Goal: Find specific page/section: Find specific page/section

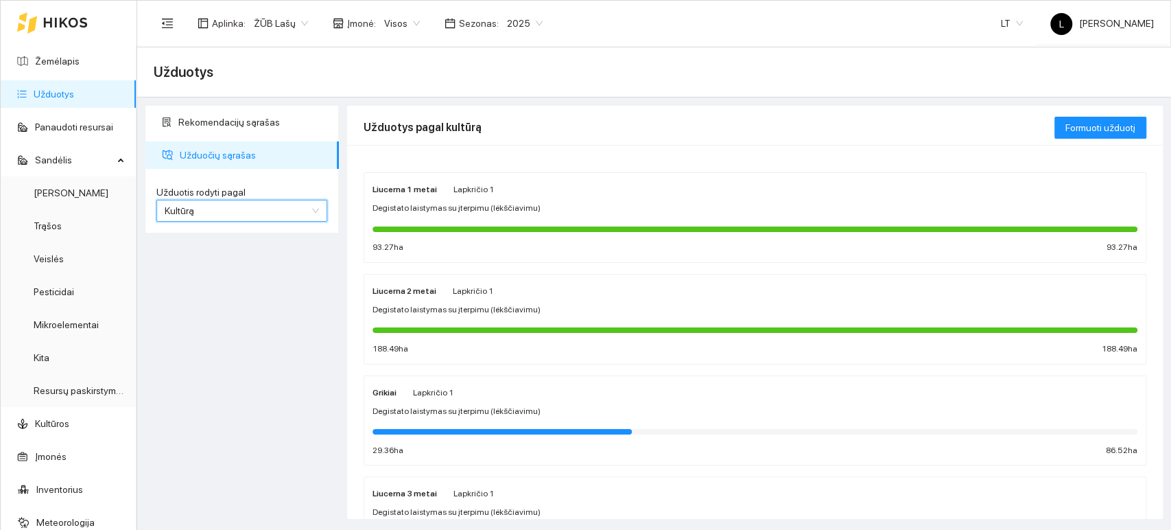
click at [45, 95] on link "Užduotys" at bounding box center [54, 94] width 40 height 11
click at [60, 97] on link "Užduotys" at bounding box center [54, 94] width 40 height 11
click at [307, 214] on span "Kultūrą" at bounding box center [242, 210] width 154 height 21
click at [204, 257] on div "Kultūrą" at bounding box center [242, 259] width 154 height 15
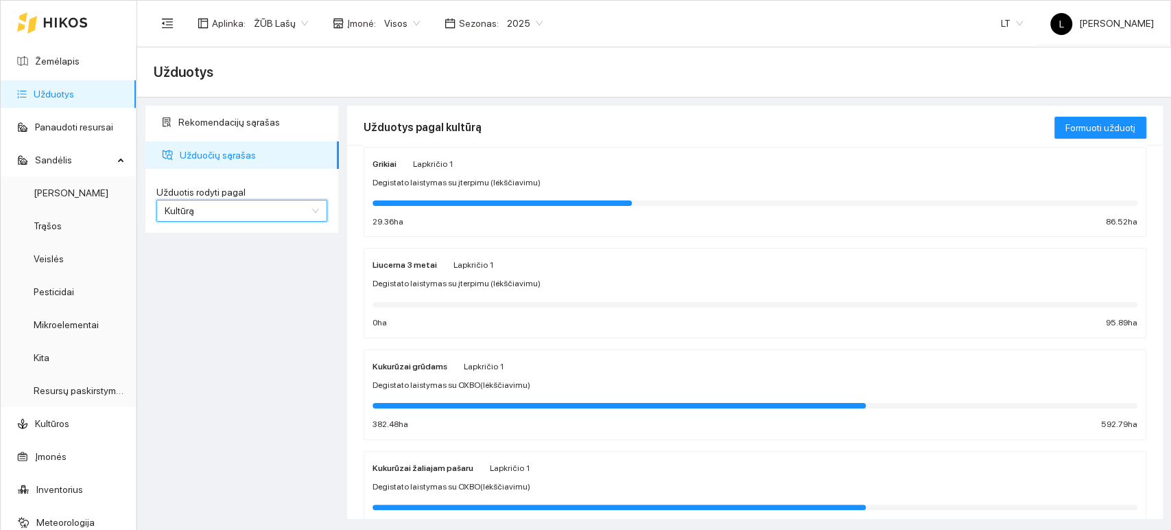
click at [531, 21] on span "2025" at bounding box center [525, 23] width 36 height 21
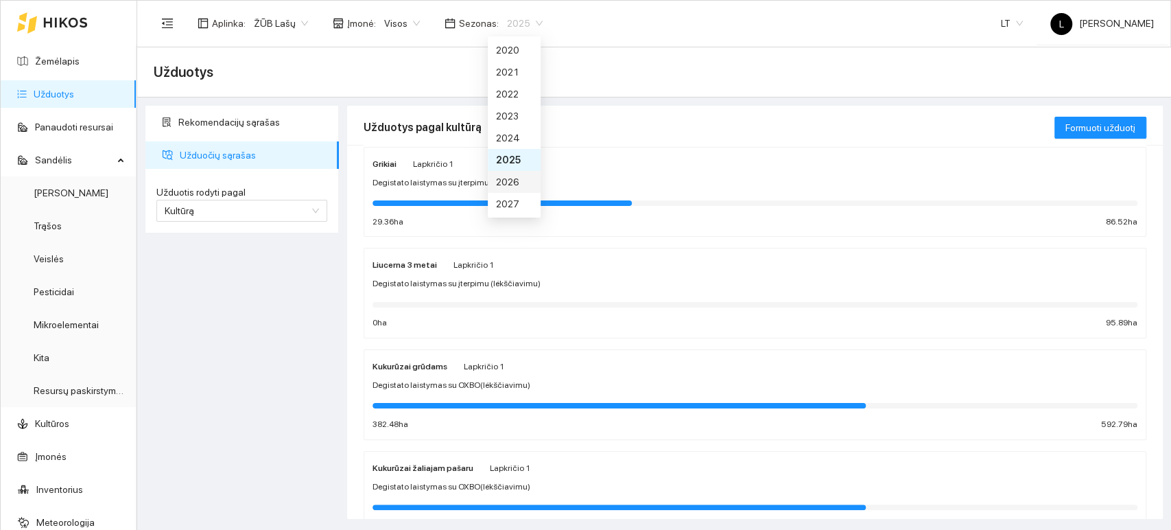
click at [513, 178] on div "2026" at bounding box center [514, 181] width 36 height 15
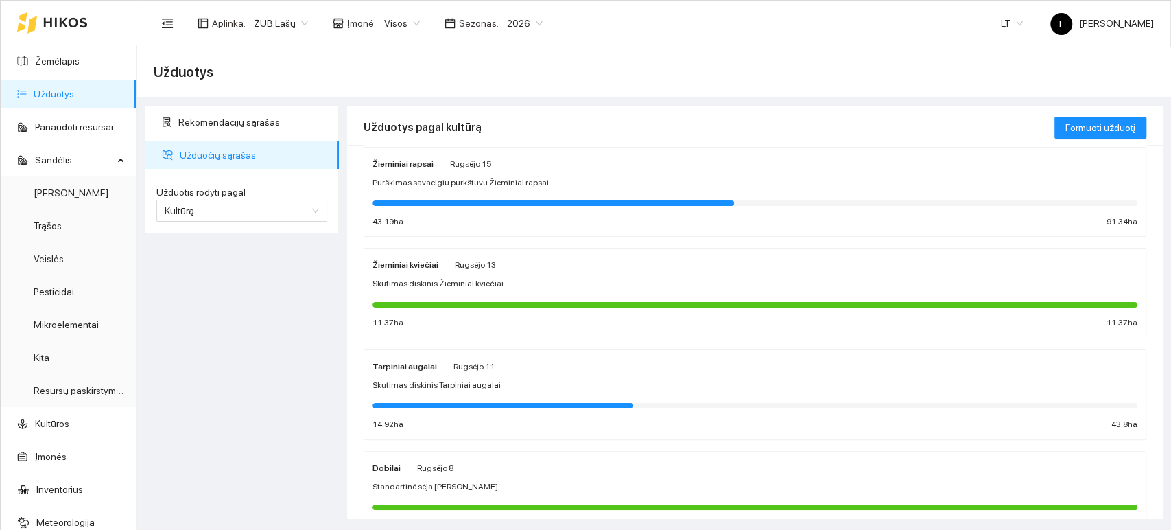
click at [430, 296] on div at bounding box center [755, 303] width 765 height 15
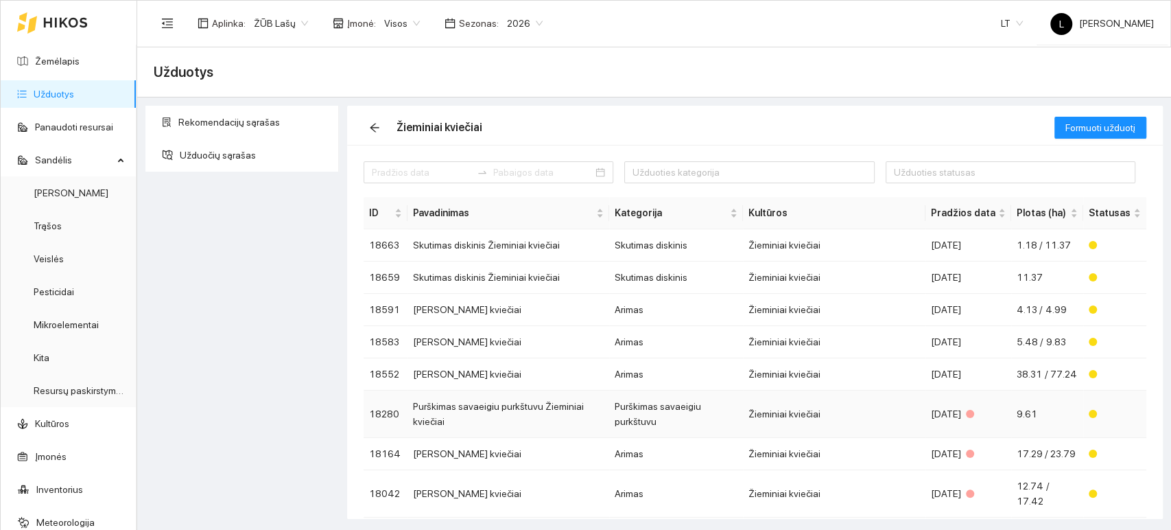
scroll to position [177, 0]
